Goal: Transaction & Acquisition: Book appointment/travel/reservation

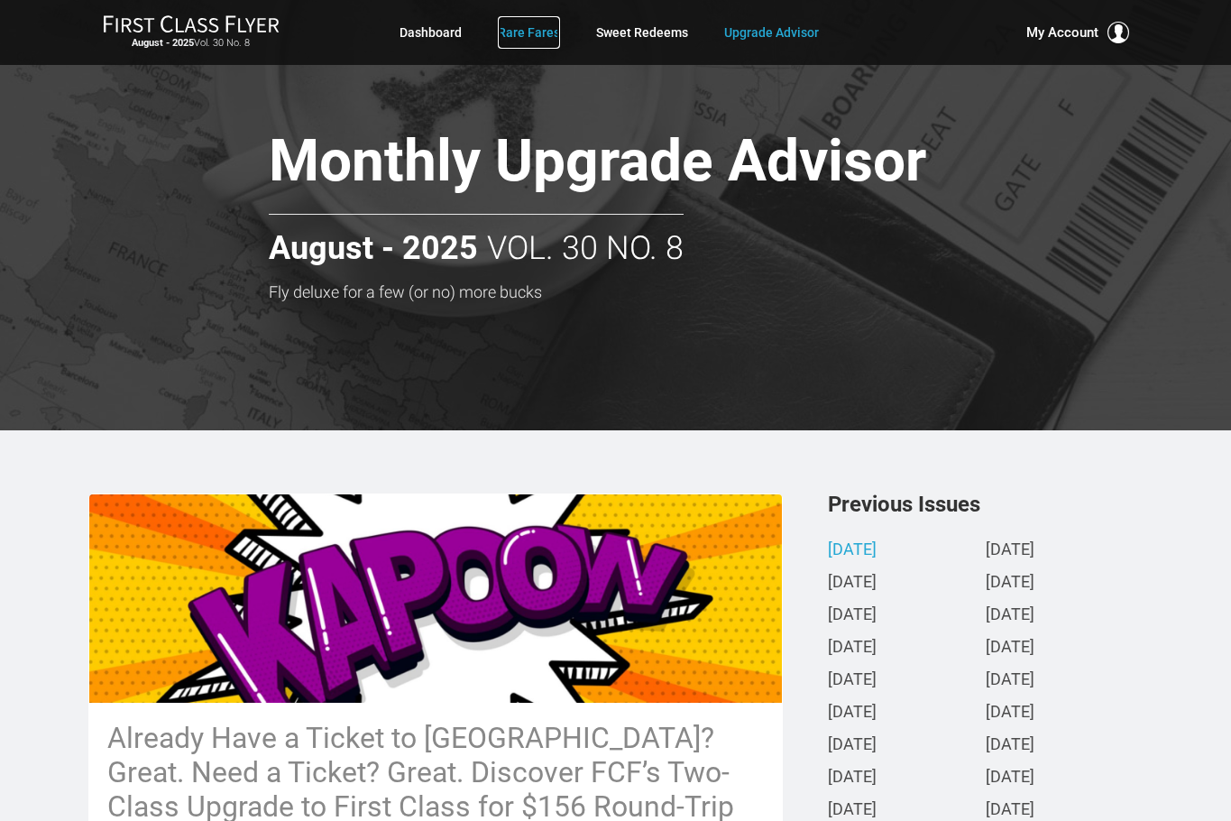
click at [520, 33] on link "Rare Fares" at bounding box center [529, 32] width 62 height 32
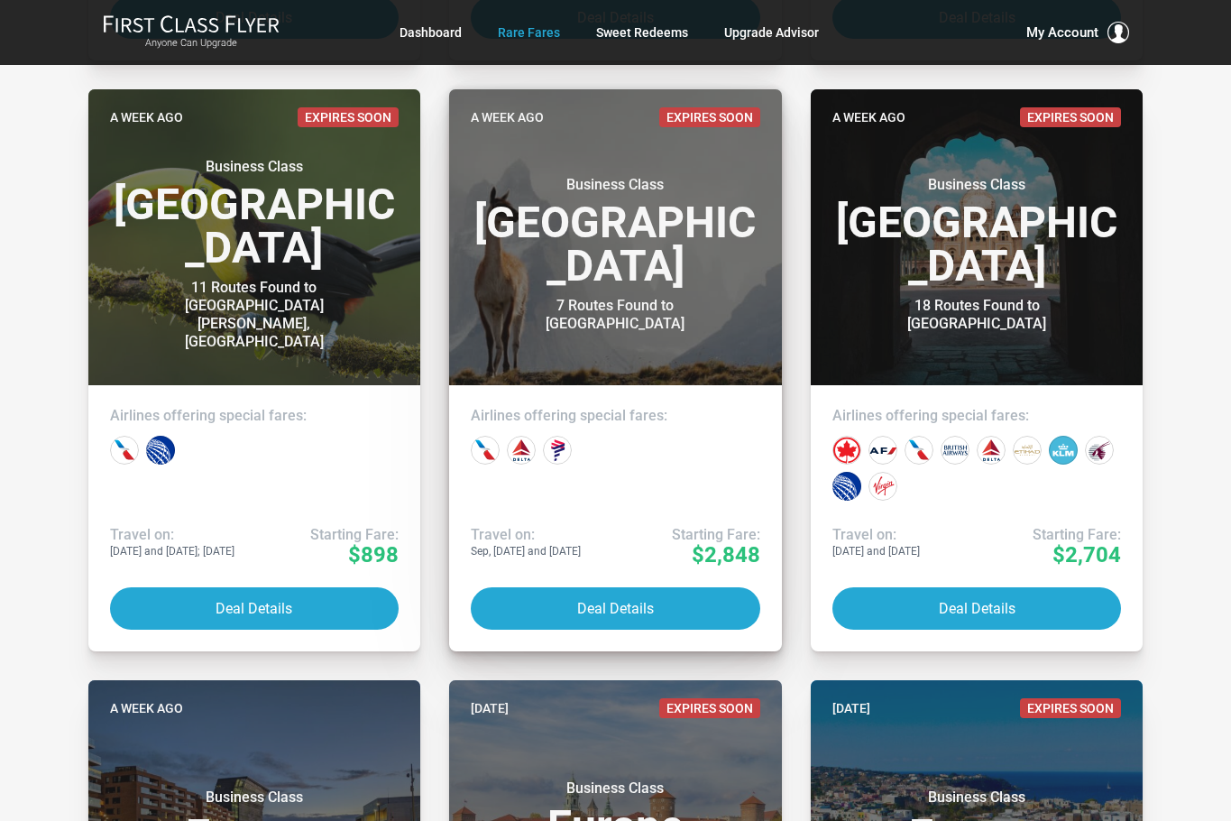
scroll to position [1624, 0]
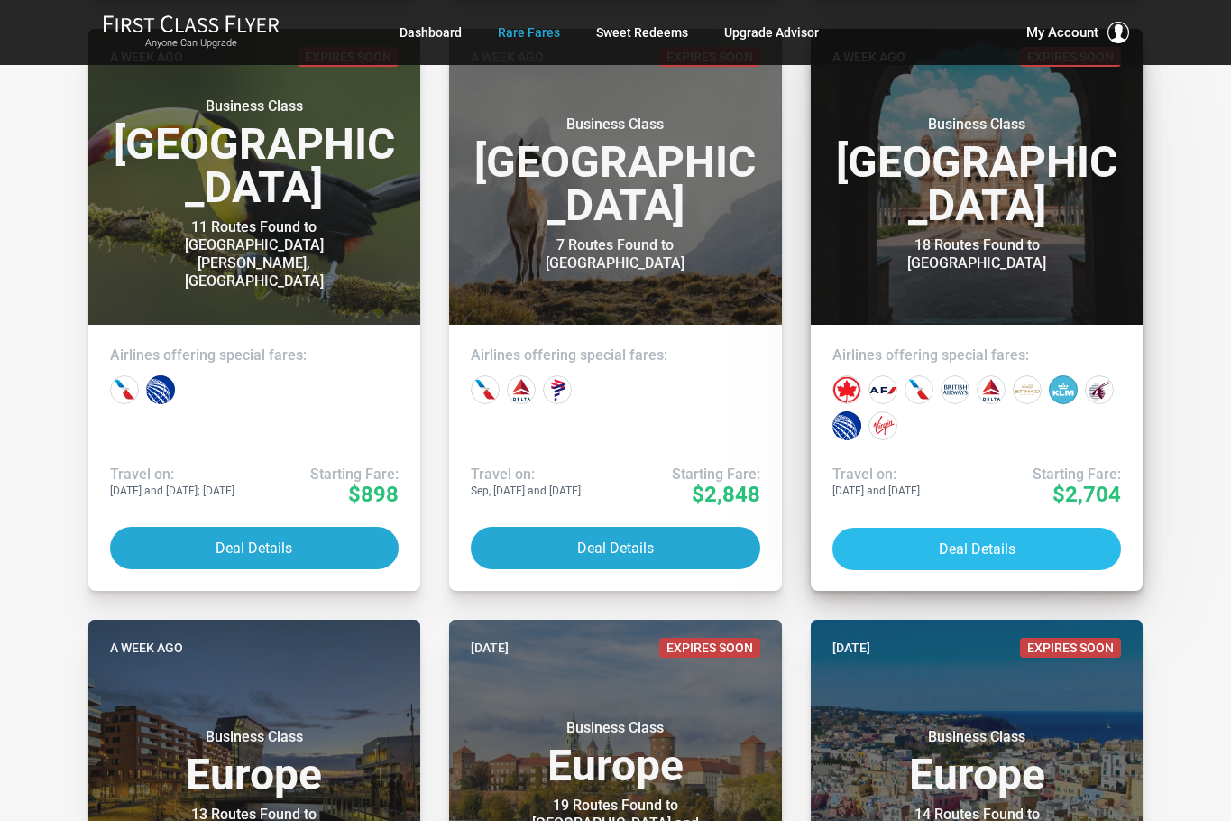
click at [964, 543] on button "Deal Details" at bounding box center [978, 549] width 290 height 42
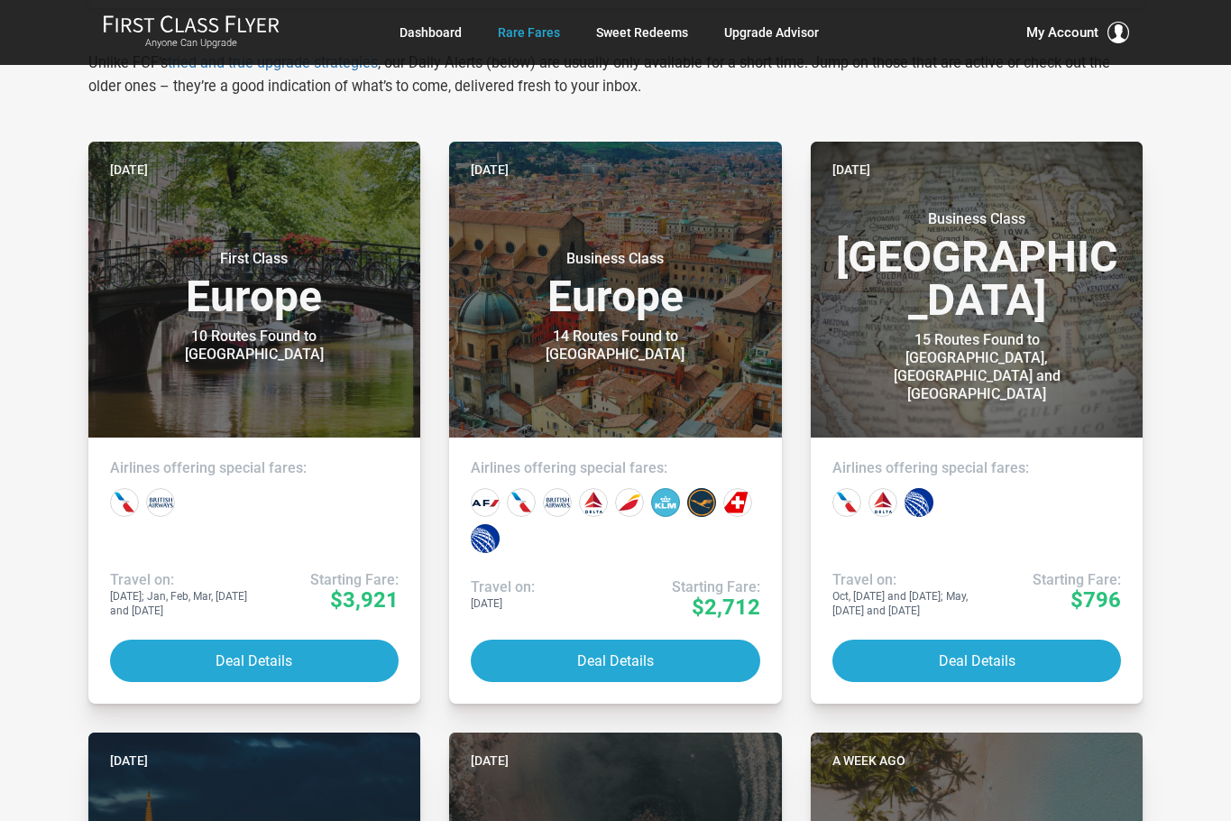
scroll to position [361, 0]
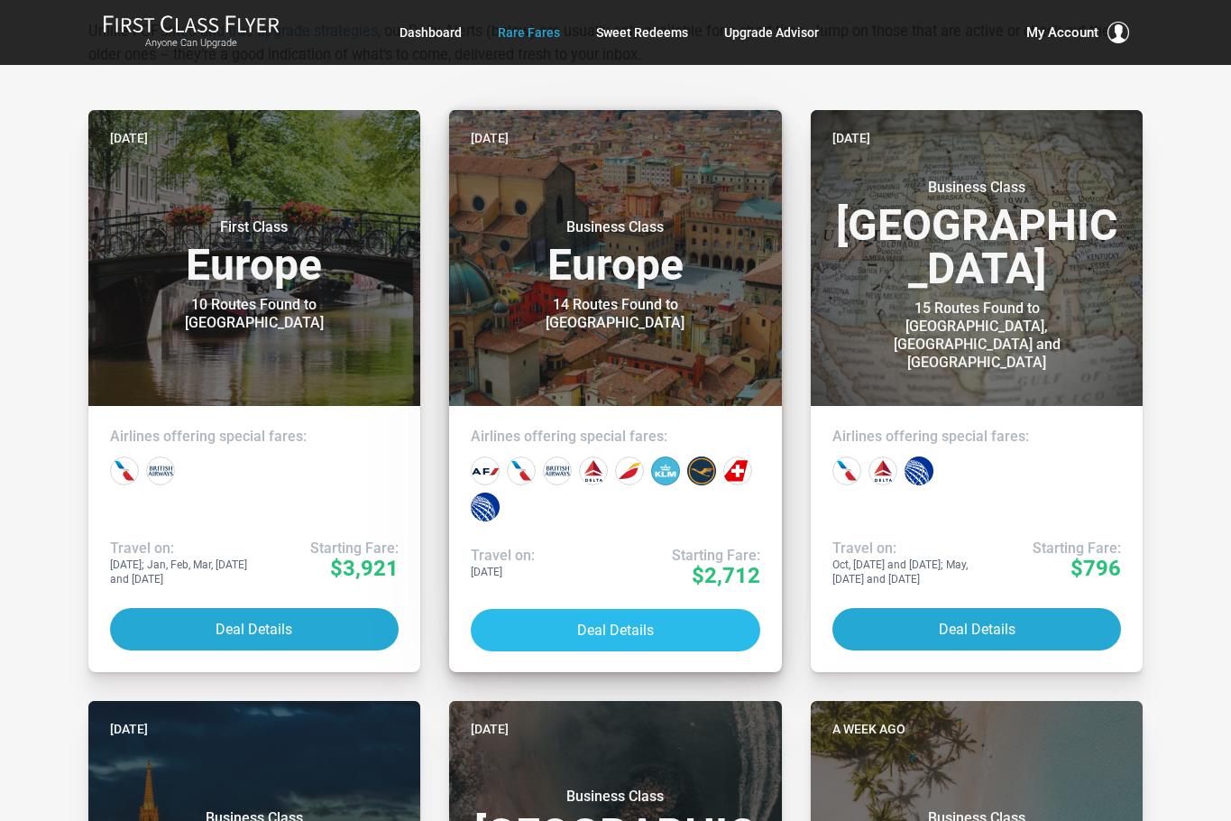
click at [651, 633] on button "Deal Details" at bounding box center [616, 630] width 290 height 42
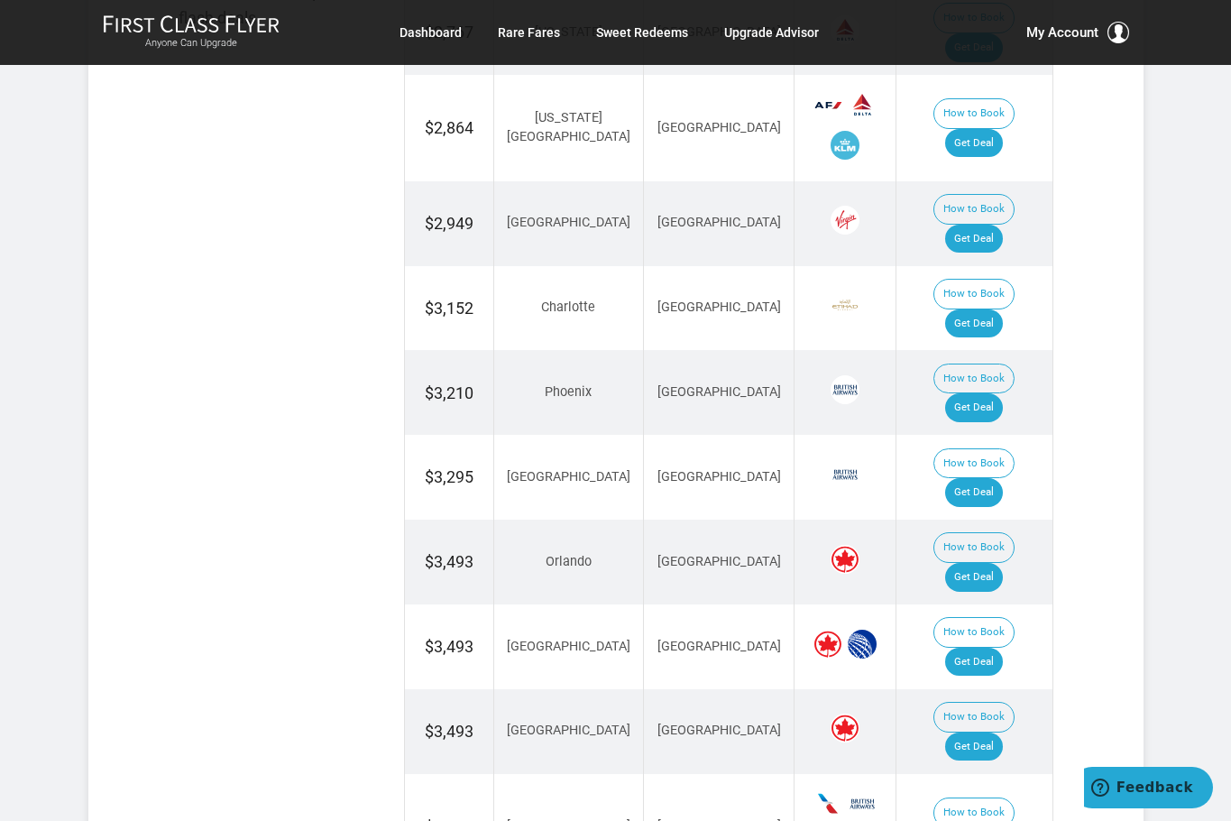
scroll to position [1263, 0]
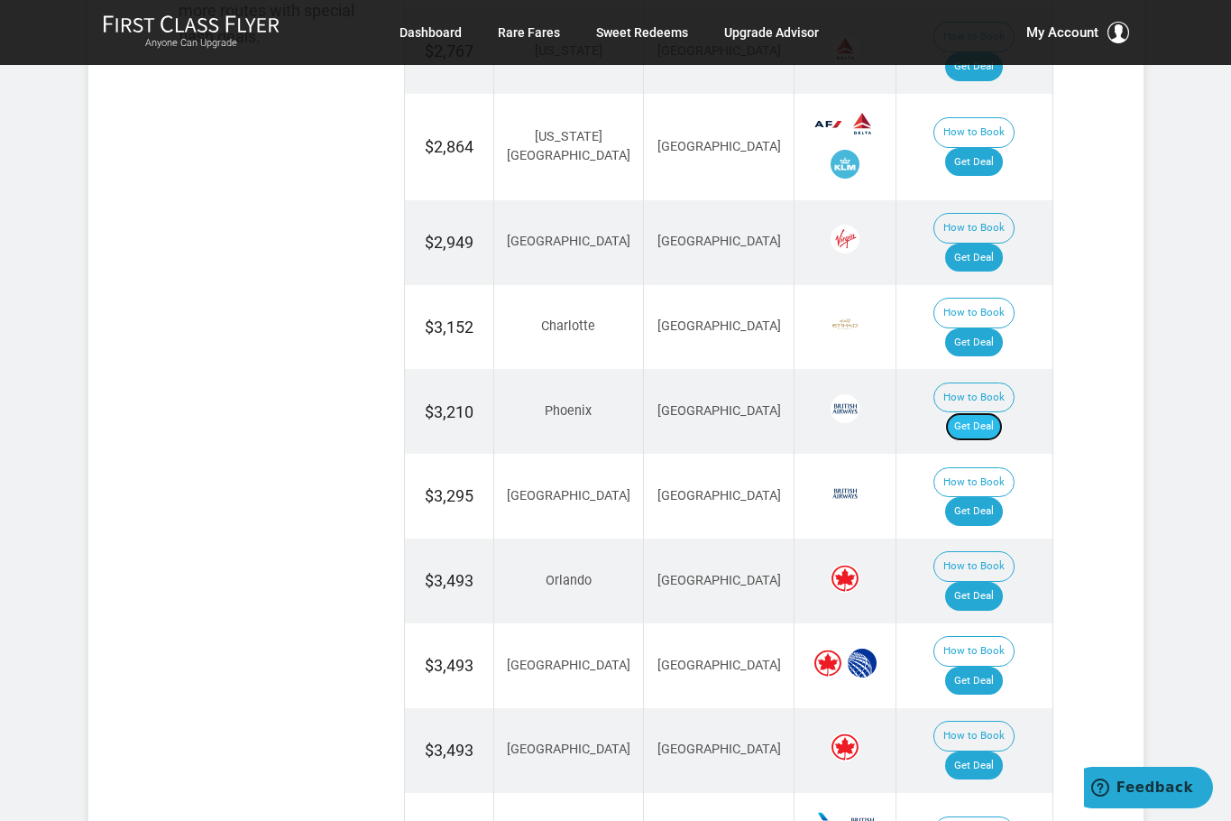
click at [999, 412] on link "Get Deal" at bounding box center [974, 426] width 58 height 29
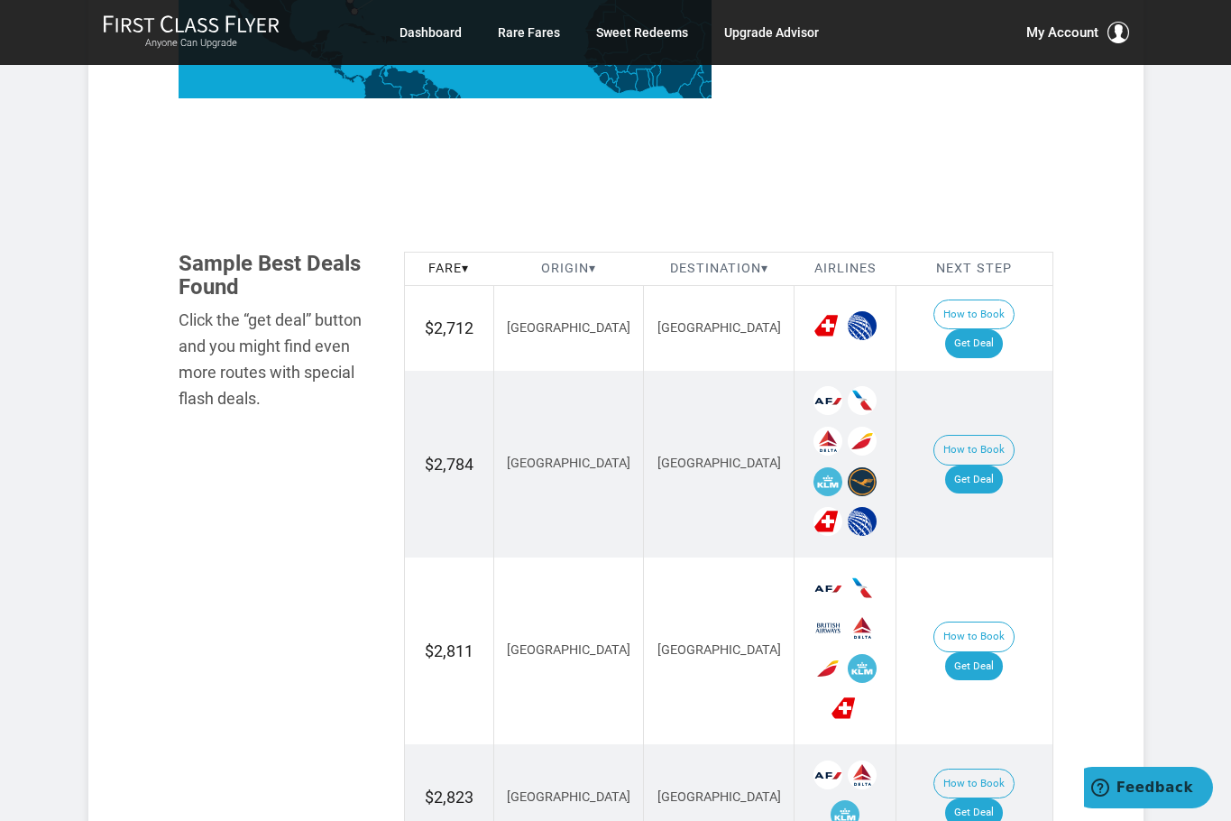
scroll to position [902, 0]
